Goal: Navigation & Orientation: Find specific page/section

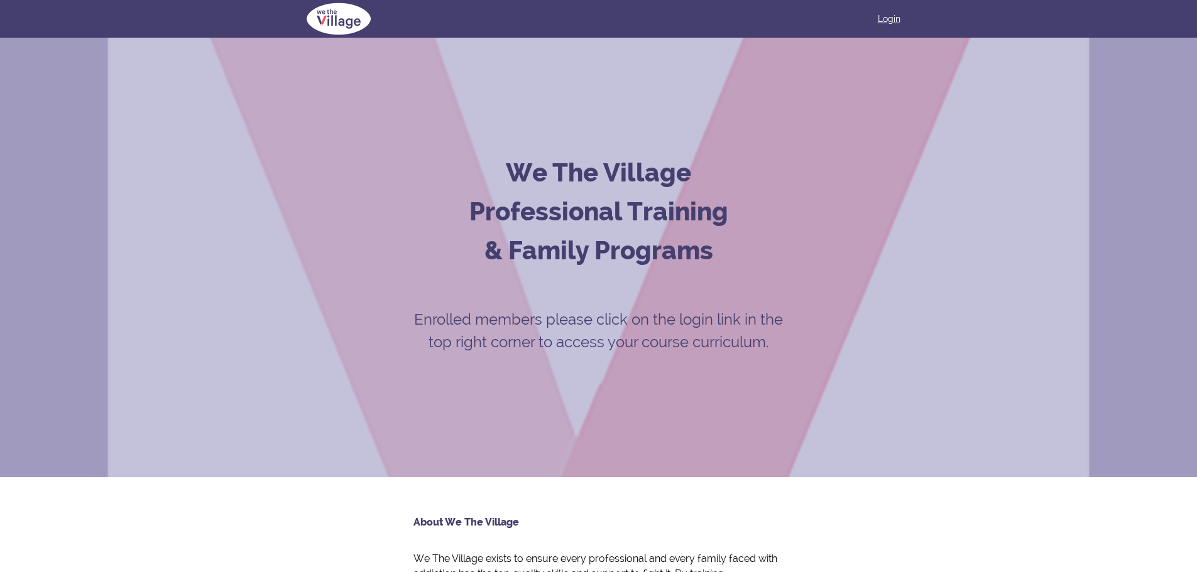
click at [891, 18] on link "Login" at bounding box center [889, 19] width 23 height 13
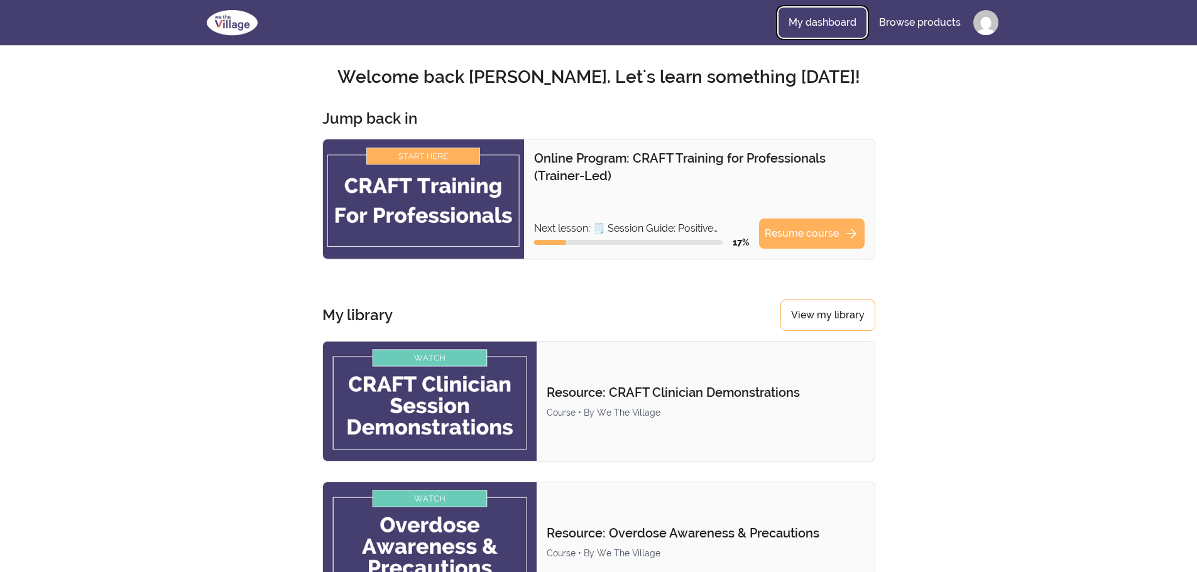
click at [815, 21] on link "My dashboard" at bounding box center [822, 23] width 88 height 30
click at [819, 19] on link "My dashboard" at bounding box center [822, 23] width 88 height 30
